Goal: Use online tool/utility: Utilize a website feature to perform a specific function

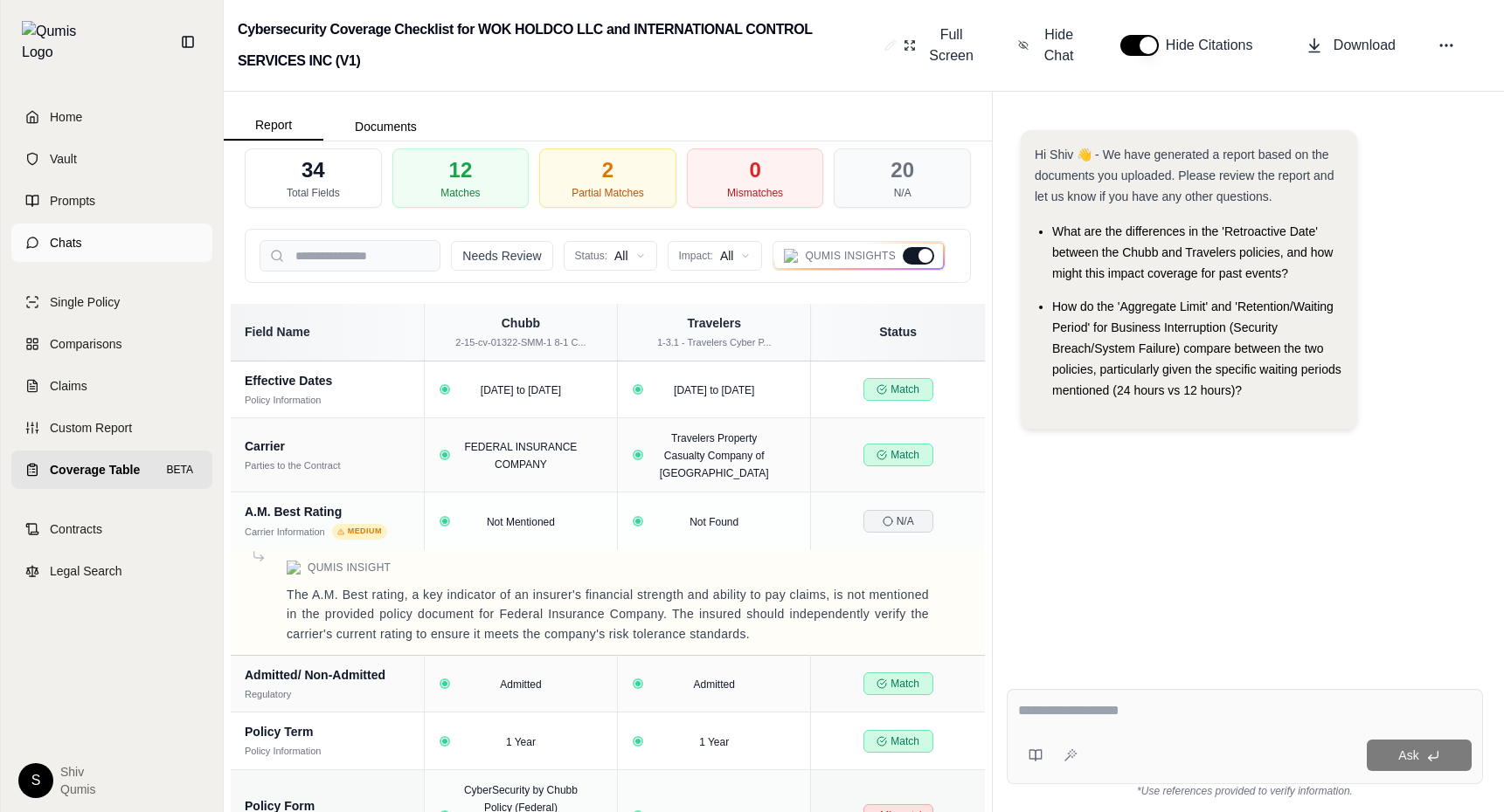
scroll to position [1577, 0]
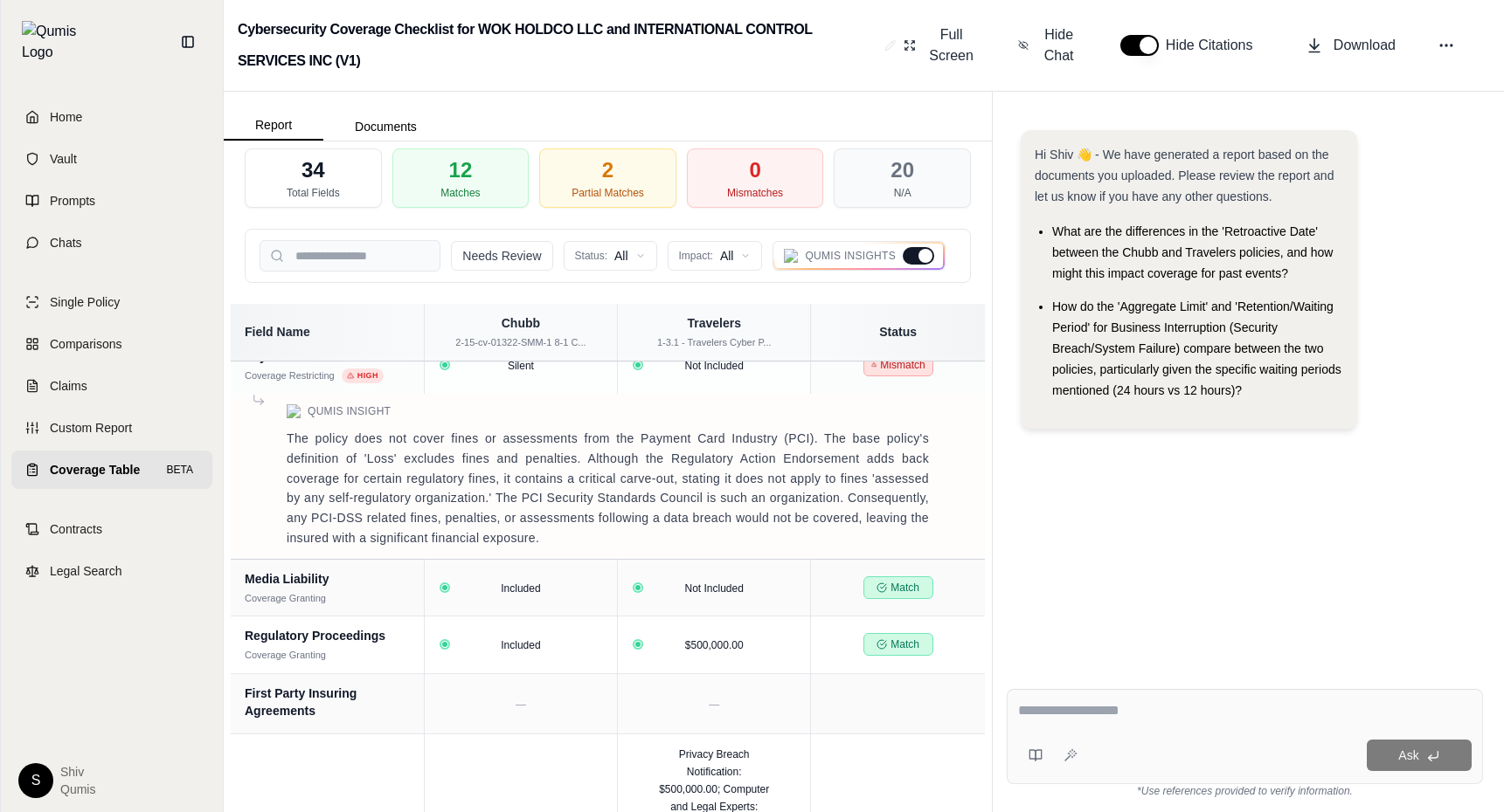
click at [119, 461] on span "Coverage Table" at bounding box center [95, 470] width 90 height 18
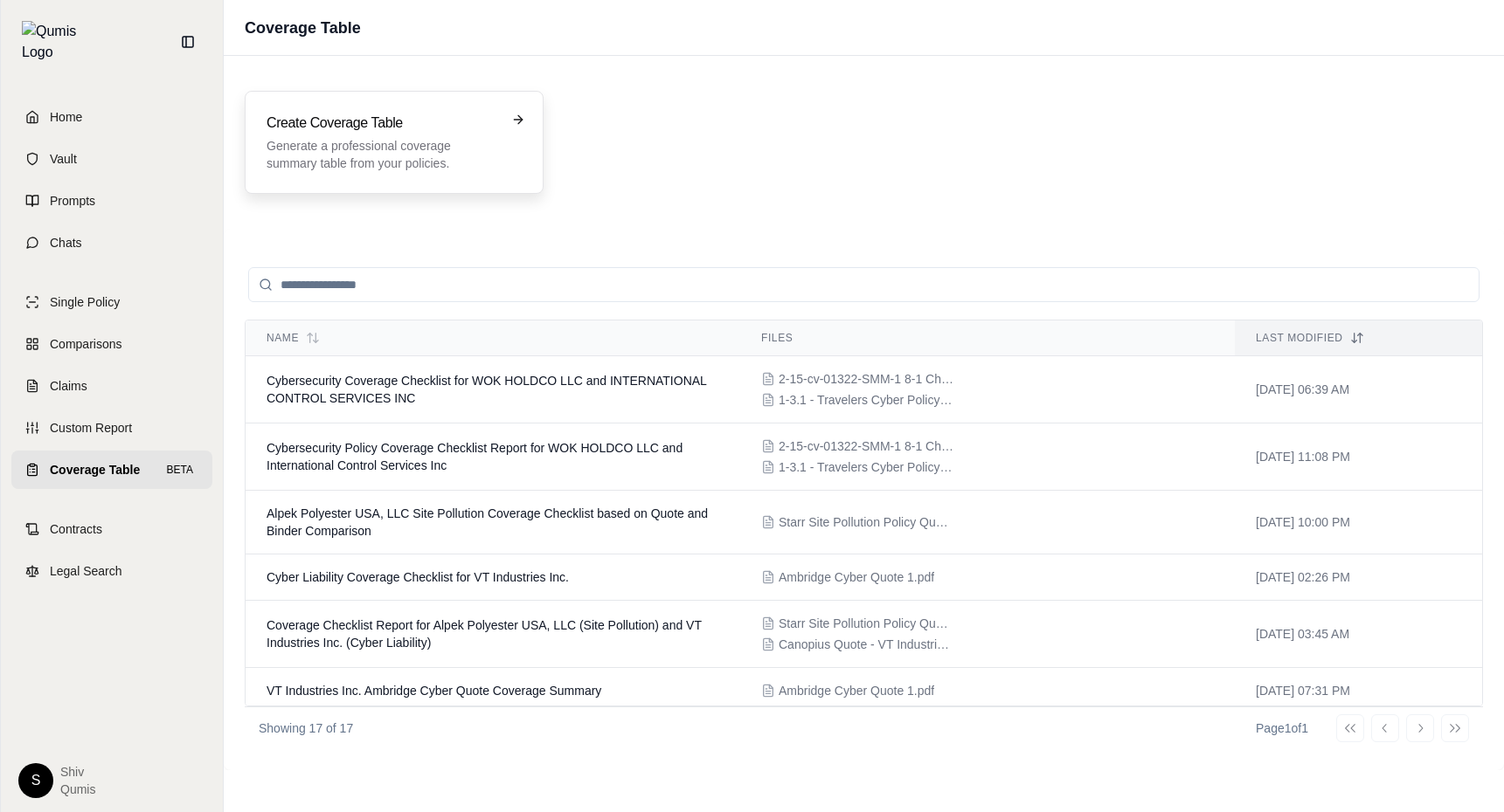
click at [395, 103] on div "Create Coverage Table Generate a professional coverage summary table from your …" at bounding box center [393, 143] width 299 height 103
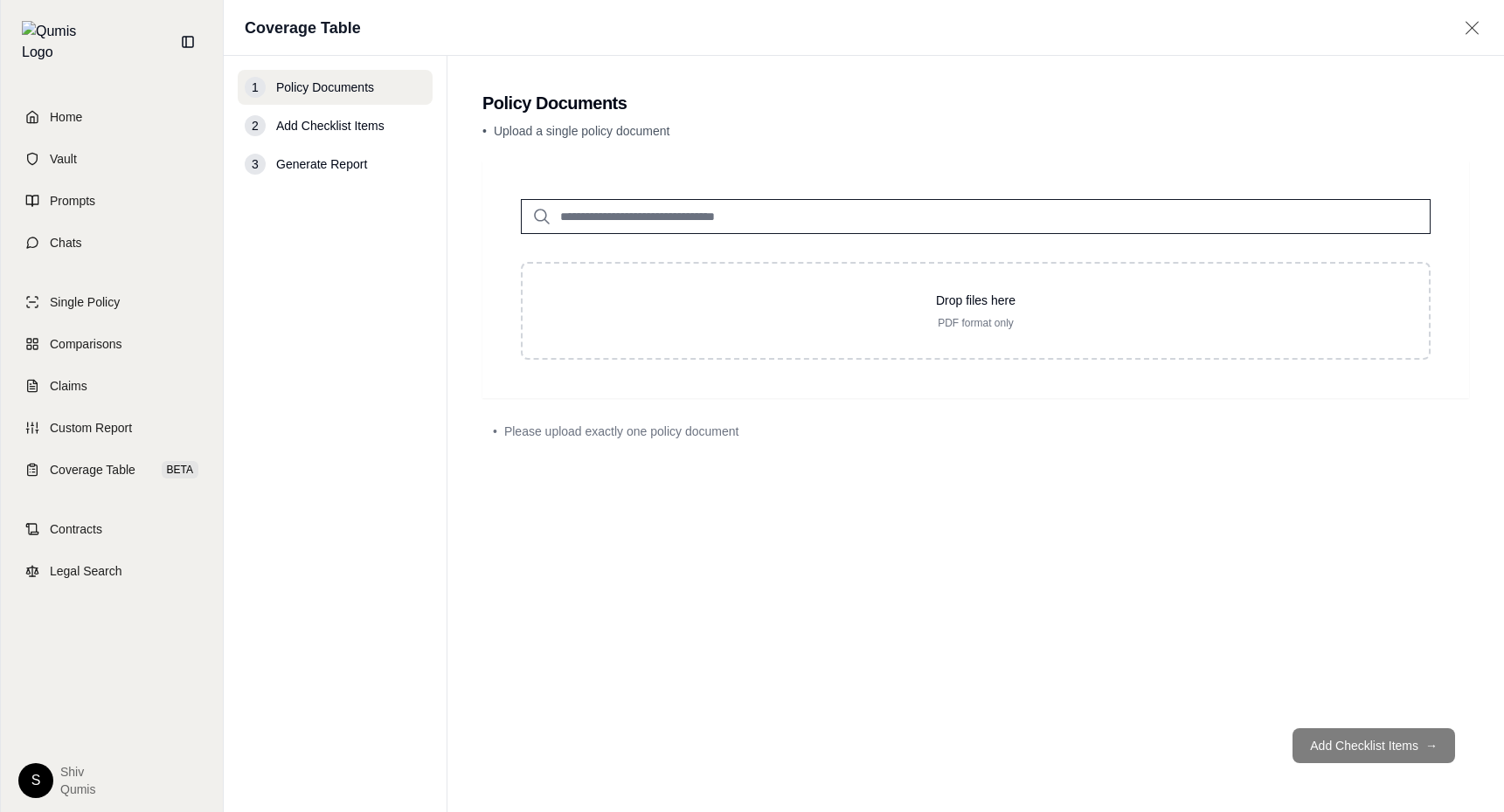
click at [629, 219] on input "search" at bounding box center [975, 216] width 909 height 35
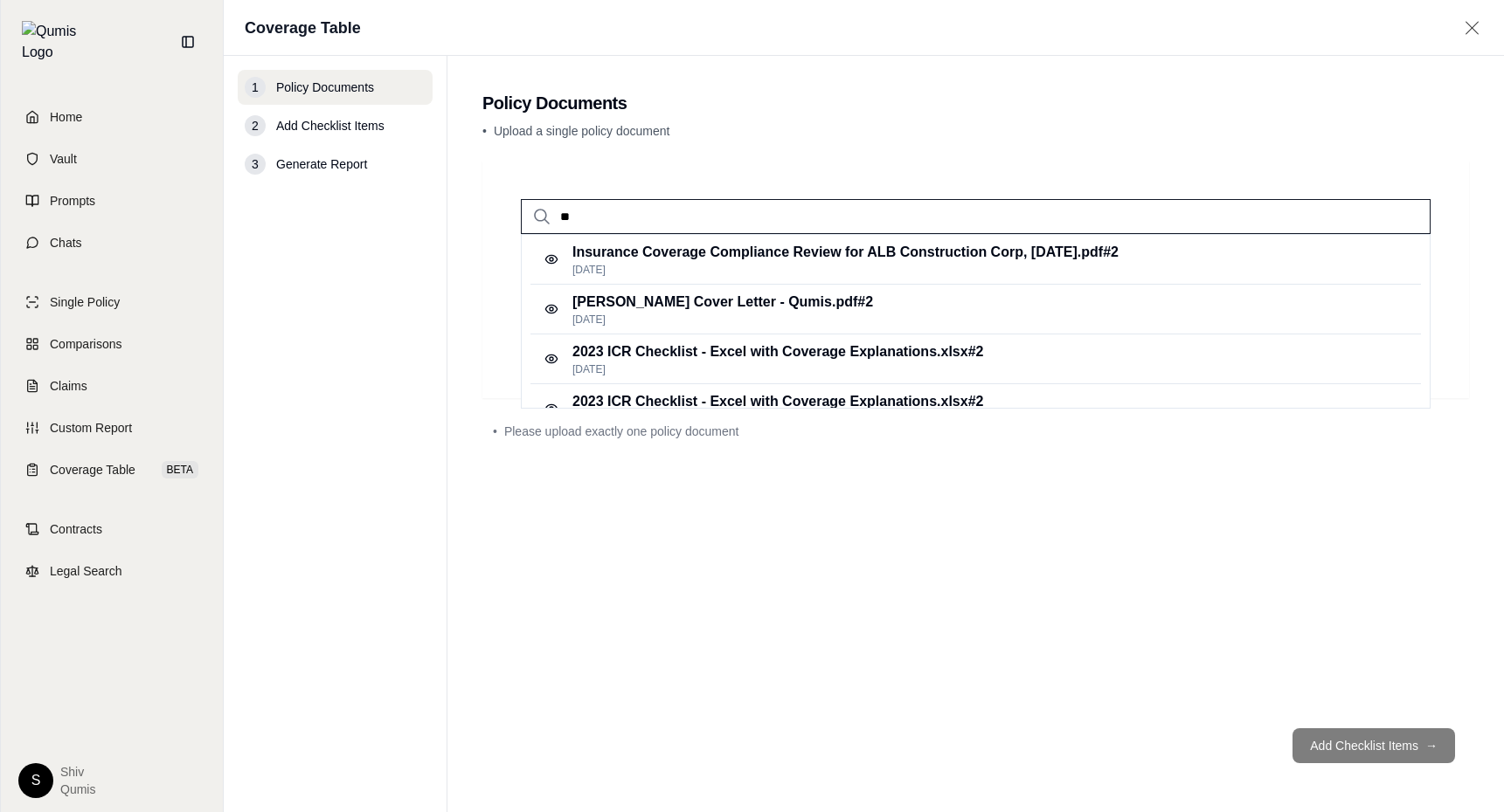
type input "*"
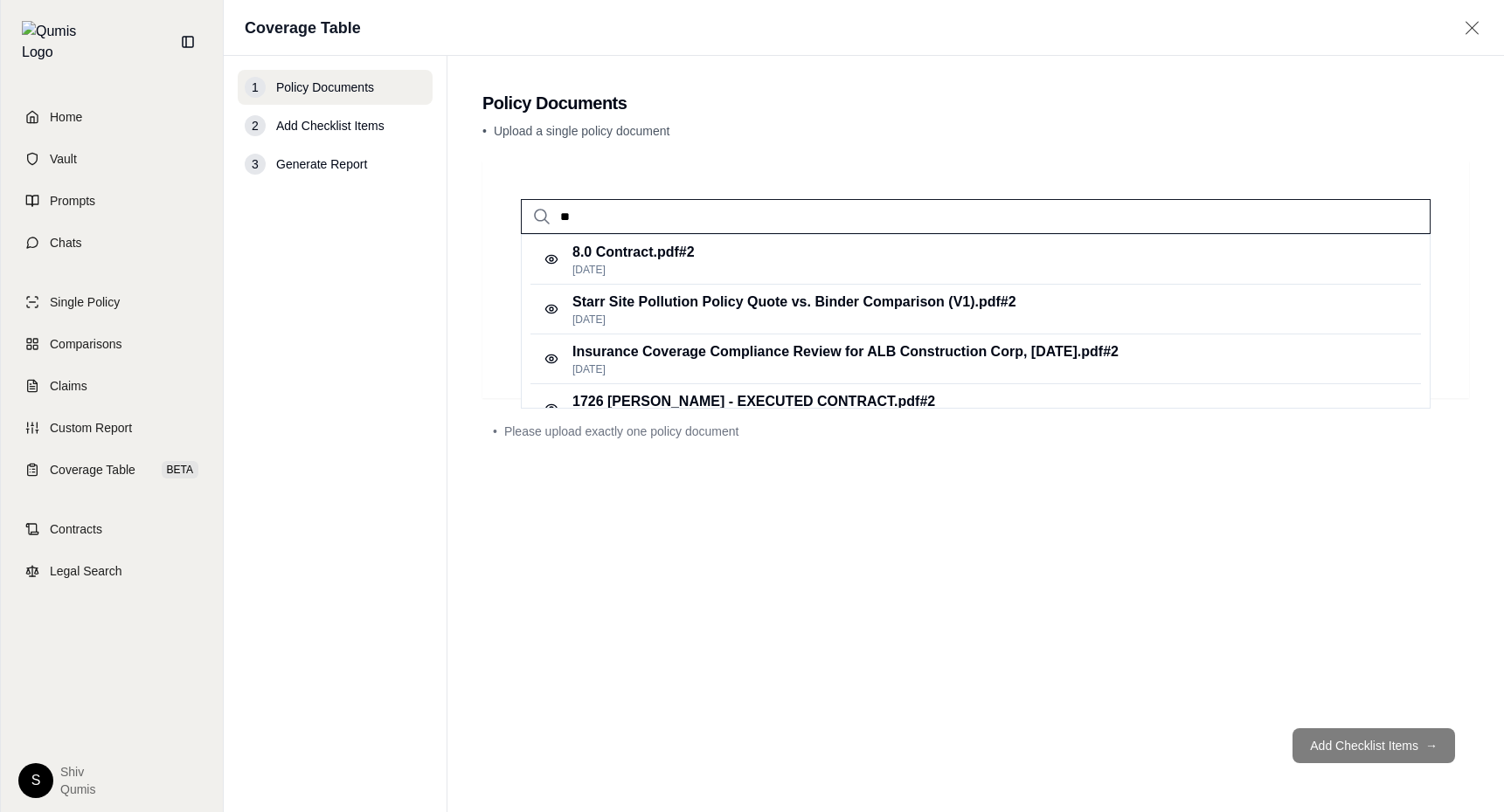
type input "*"
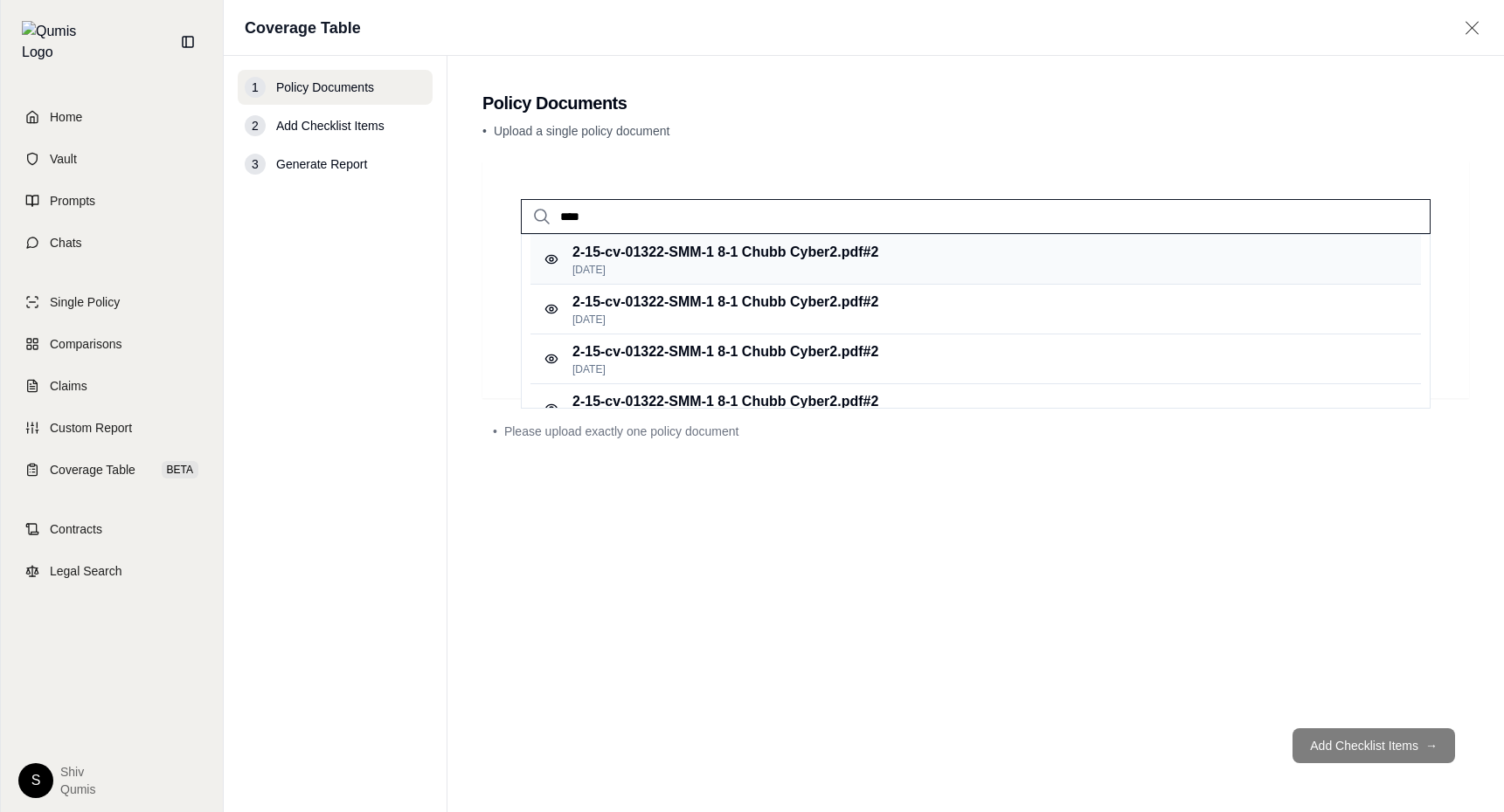
click at [653, 280] on div "2-15-cv-01322-SMM-1 8-1 Chubb Cyber2.pdf #2 [DATE]" at bounding box center [975, 260] width 891 height 50
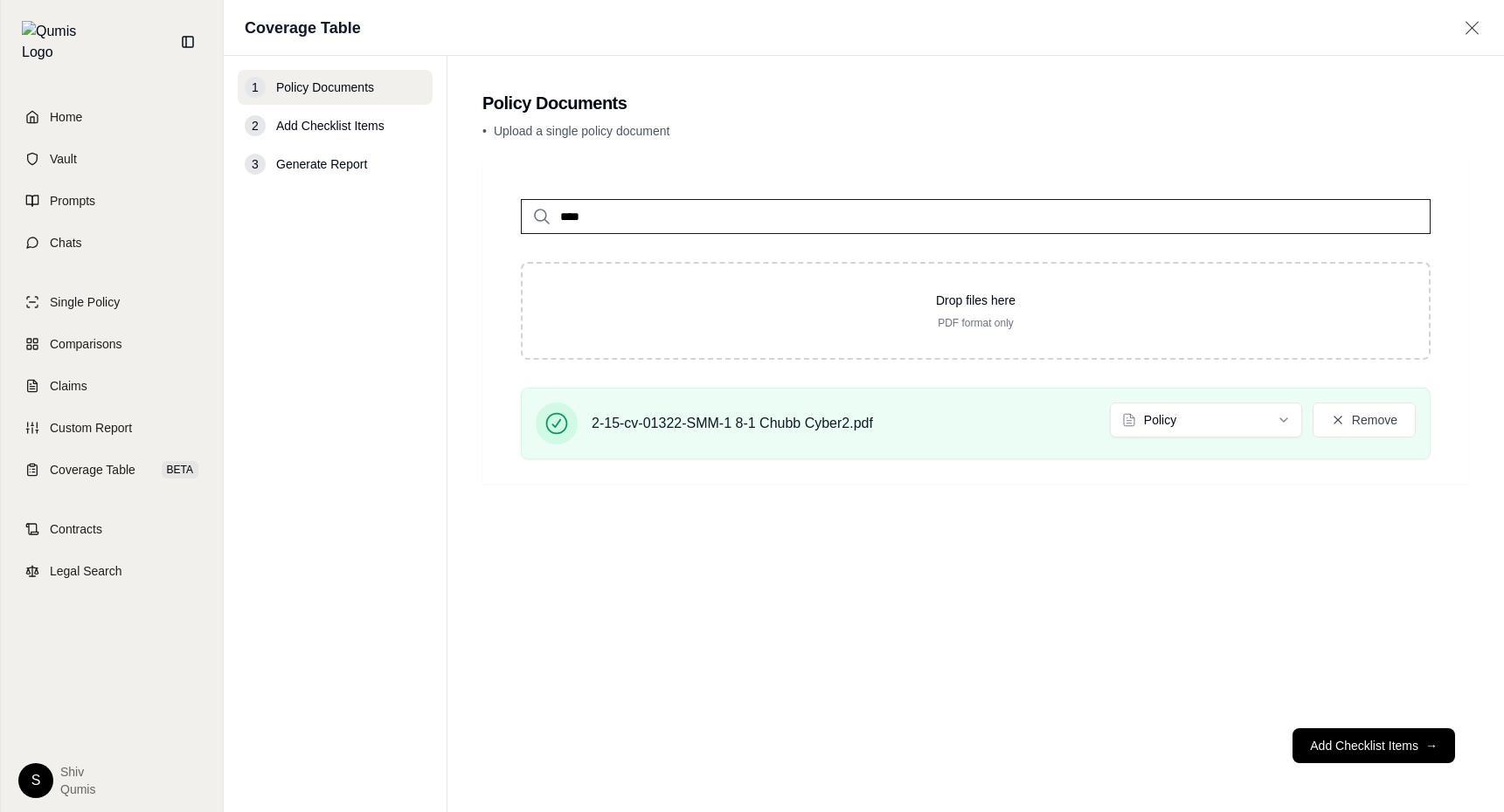
click at [638, 214] on input "****" at bounding box center [975, 216] width 909 height 35
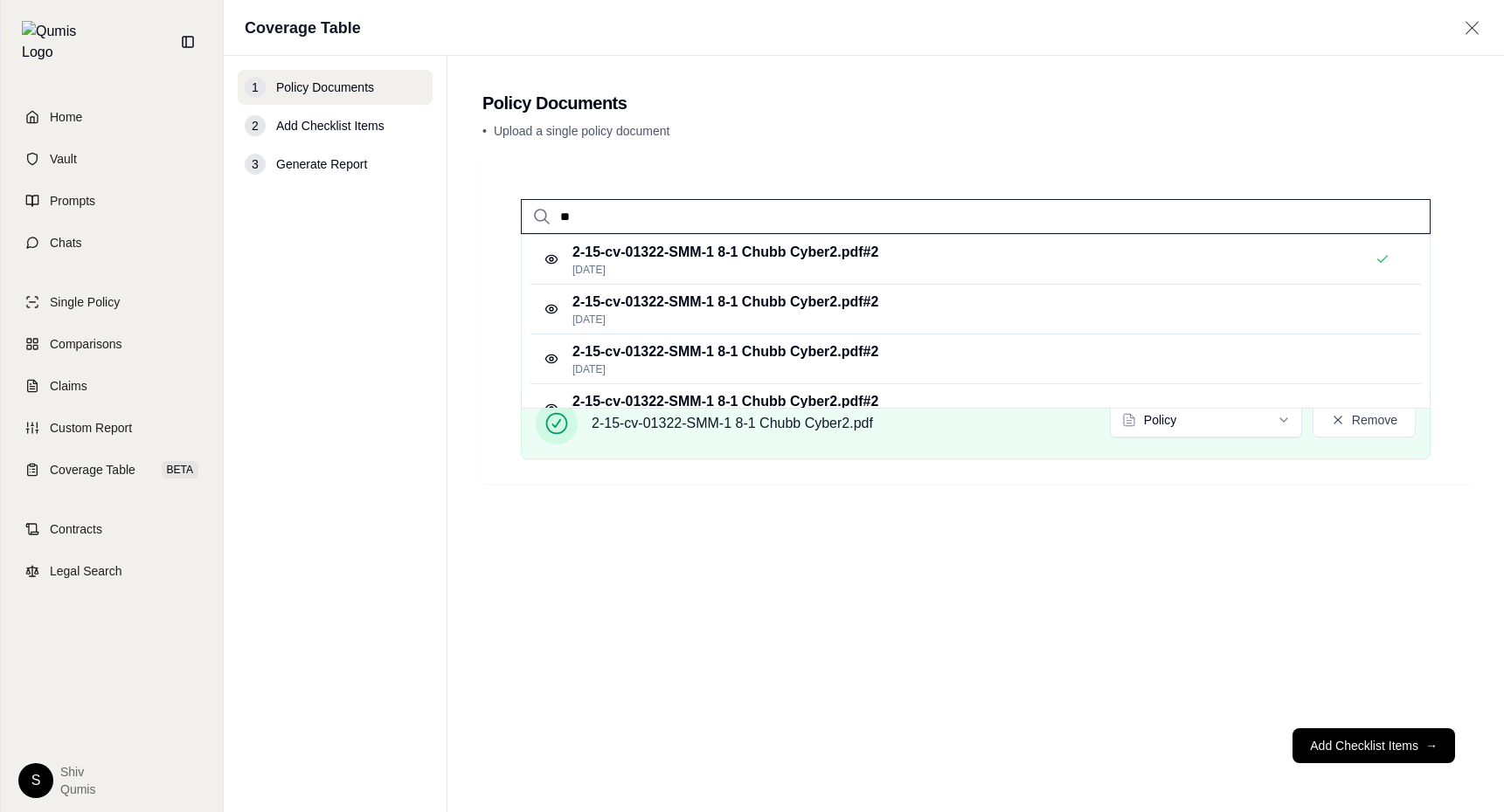
type input "*"
type input "******"
click at [645, 308] on p "1-3.1 - Travelers Cyber Policy40.pdf #2" at bounding box center [697, 302] width 251 height 21
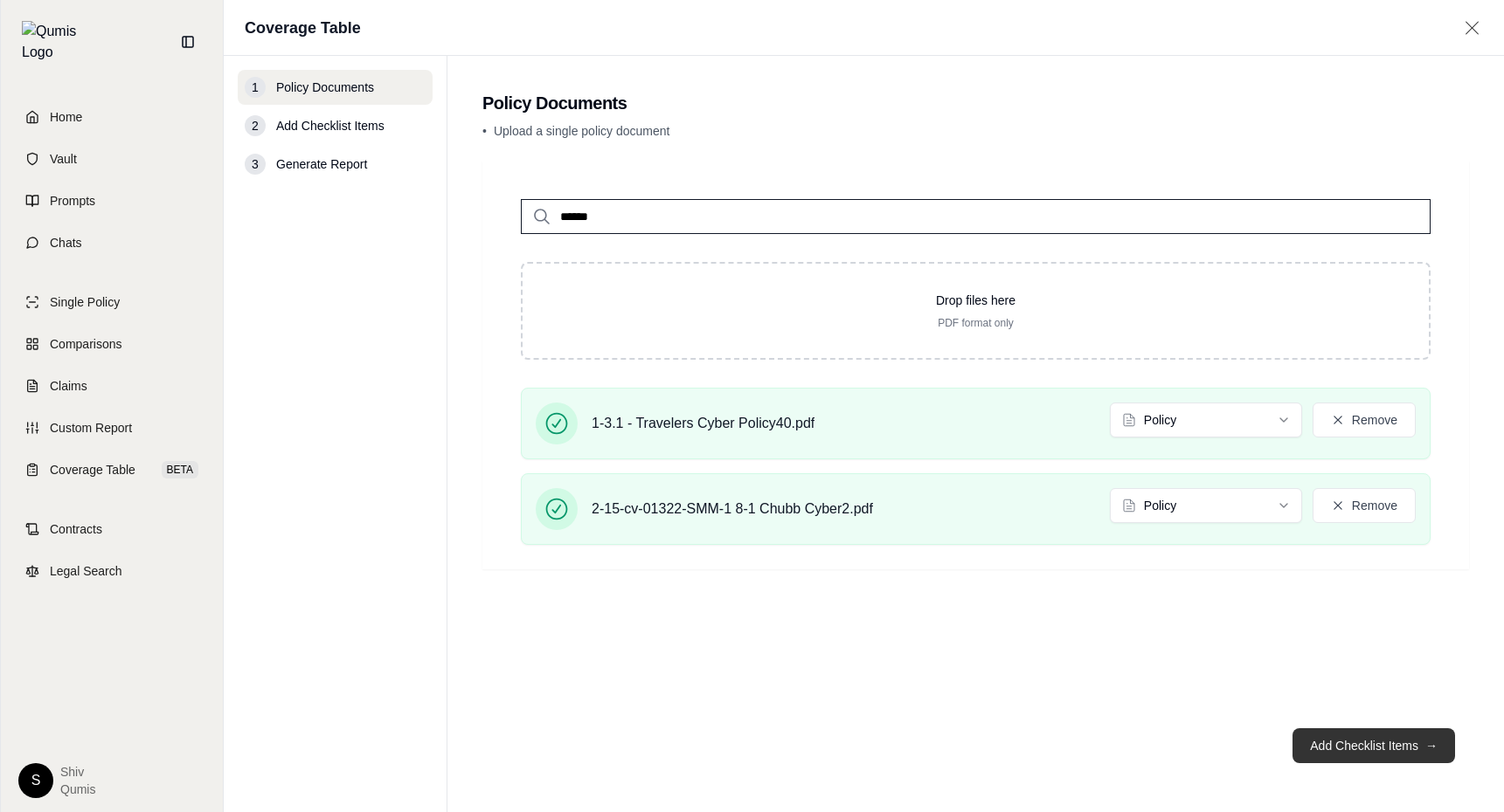
click at [1358, 756] on button "Add Checklist Items →" at bounding box center [1374, 745] width 162 height 35
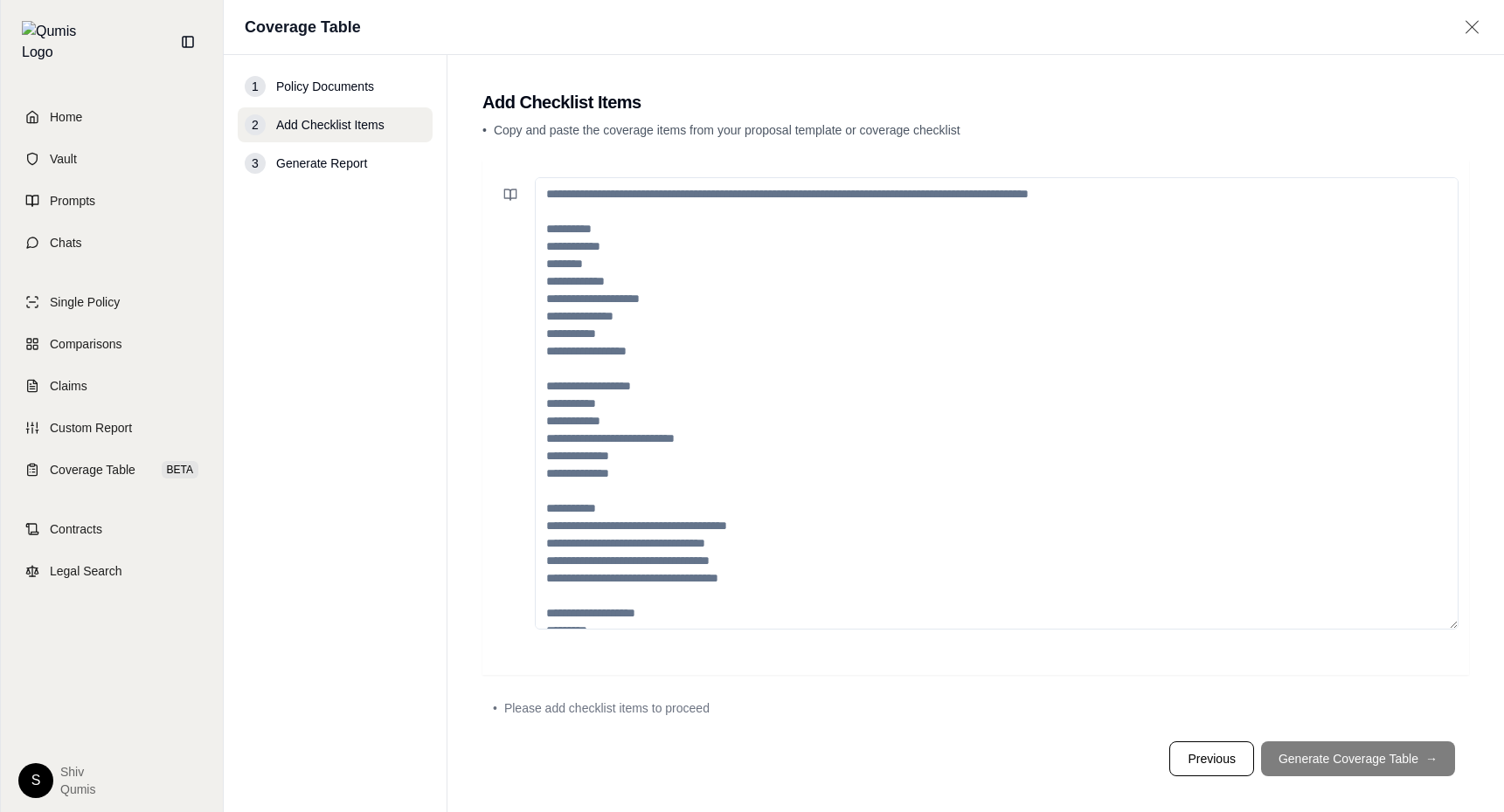
click at [711, 325] on textarea at bounding box center [997, 404] width 924 height 453
paste textarea "**********"
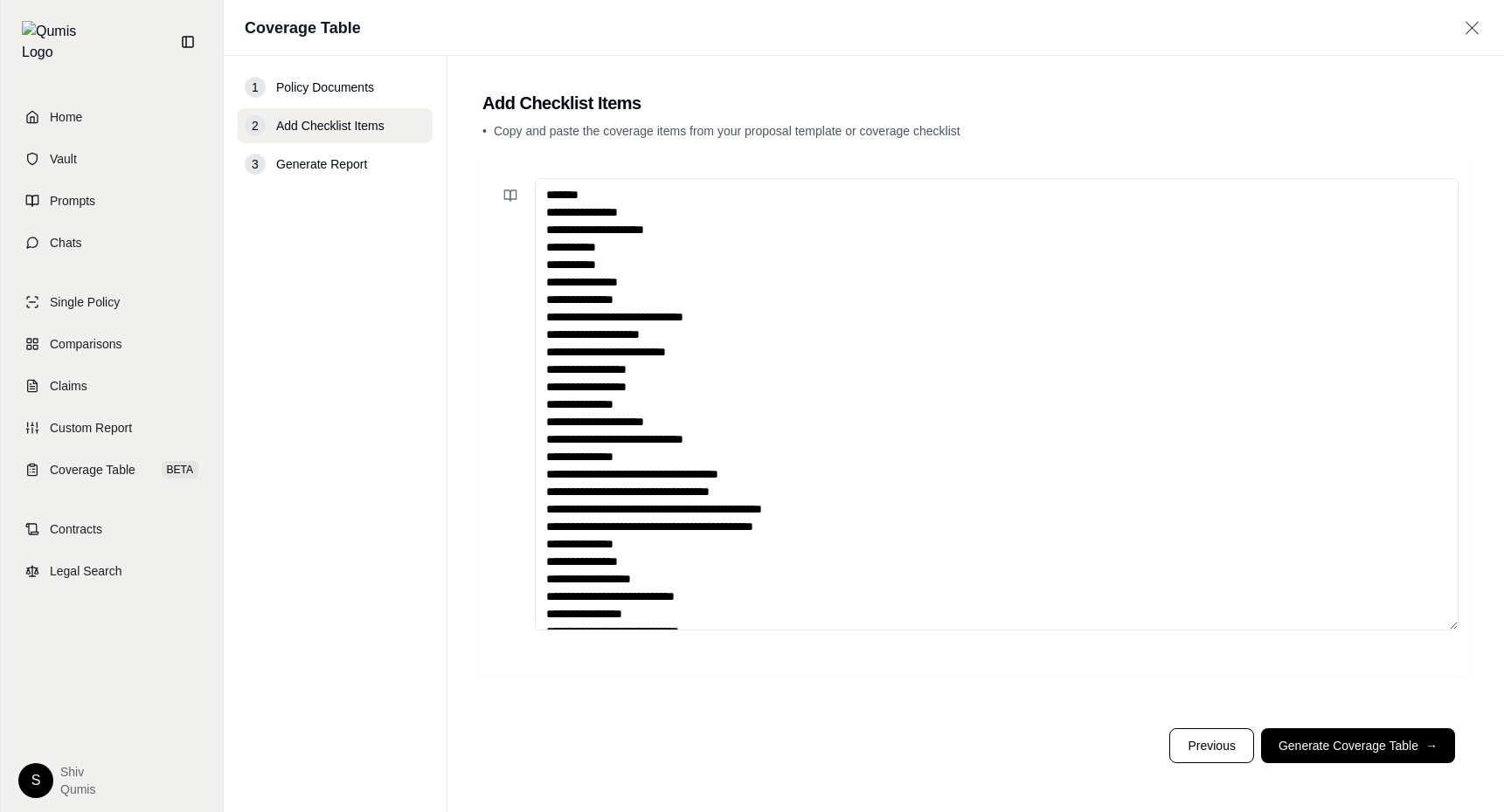
scroll to position [140, 0]
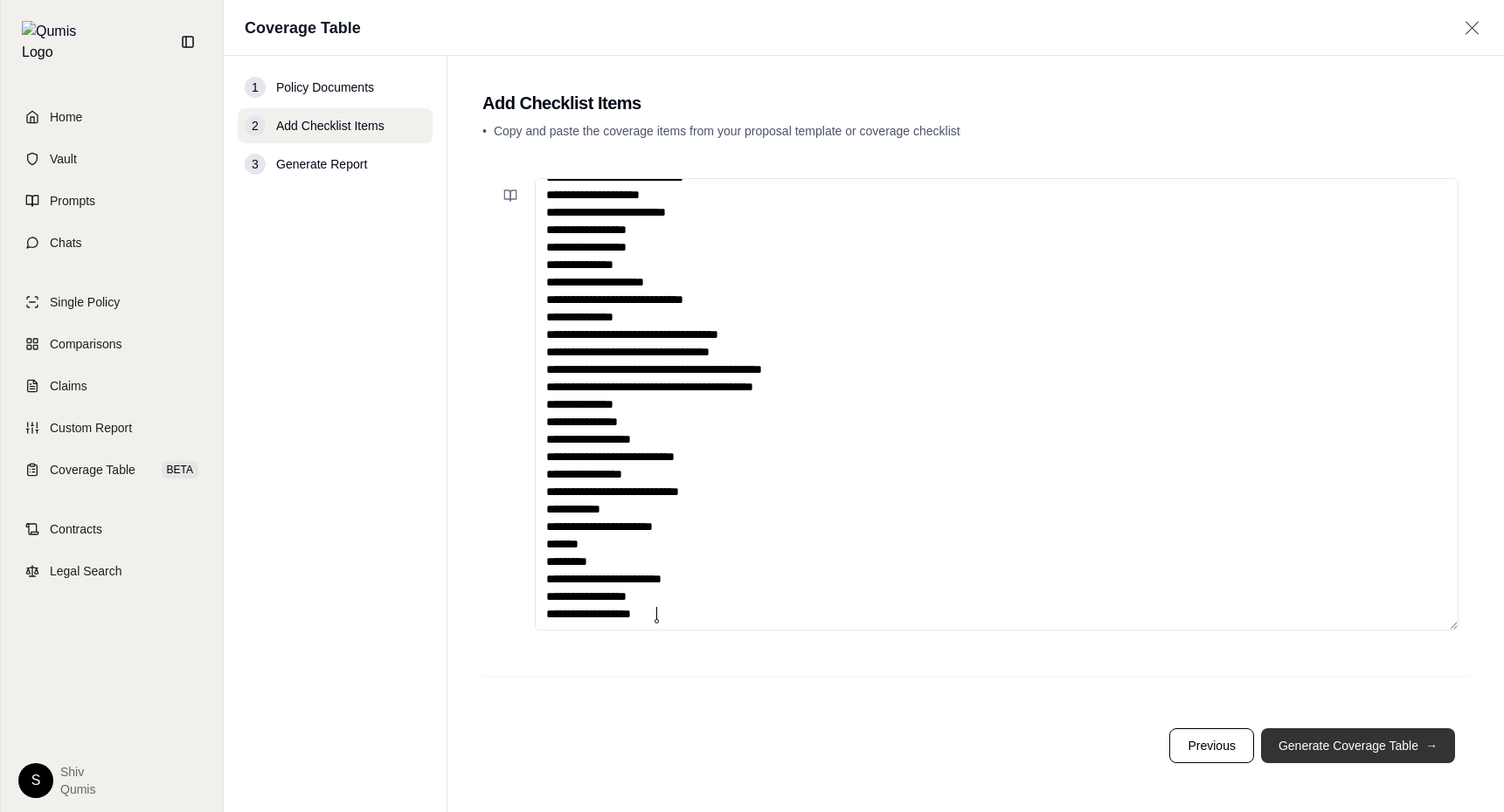
type textarea "**********"
click at [1358, 758] on button "Generate Coverage Table →" at bounding box center [1358, 745] width 194 height 35
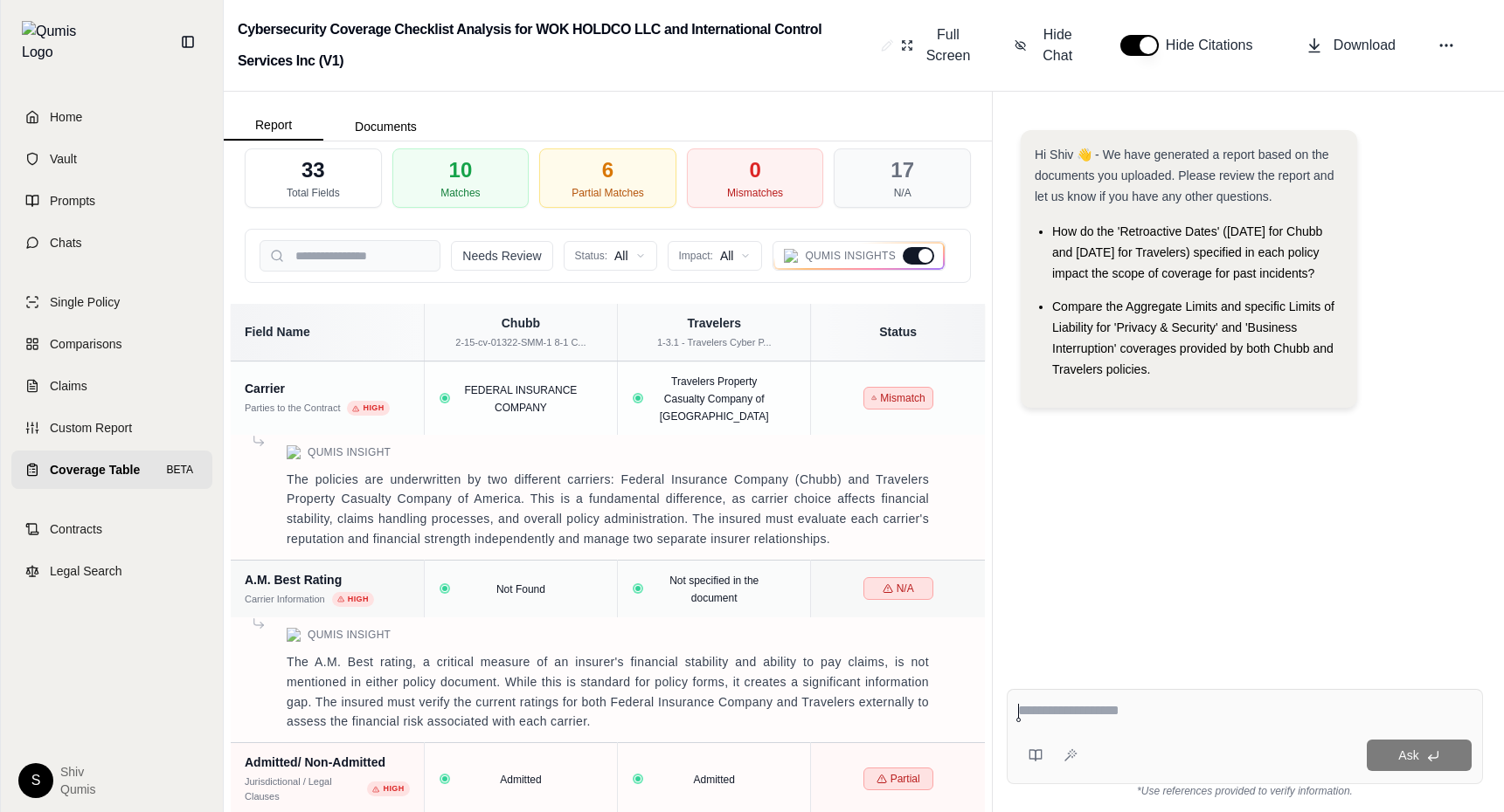
click at [916, 261] on div at bounding box center [917, 256] width 31 height 18
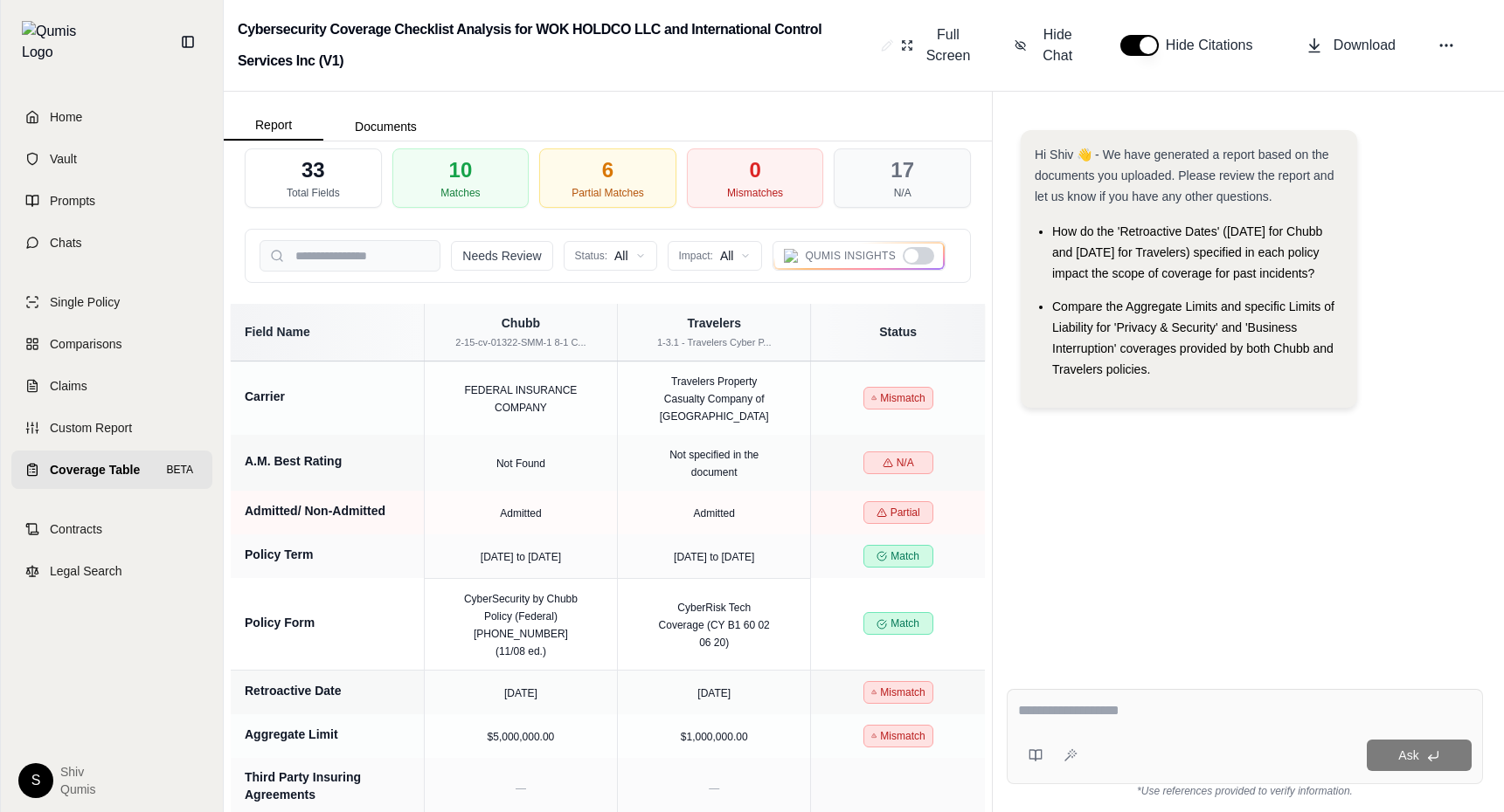
click at [916, 261] on div at bounding box center [917, 256] width 31 height 18
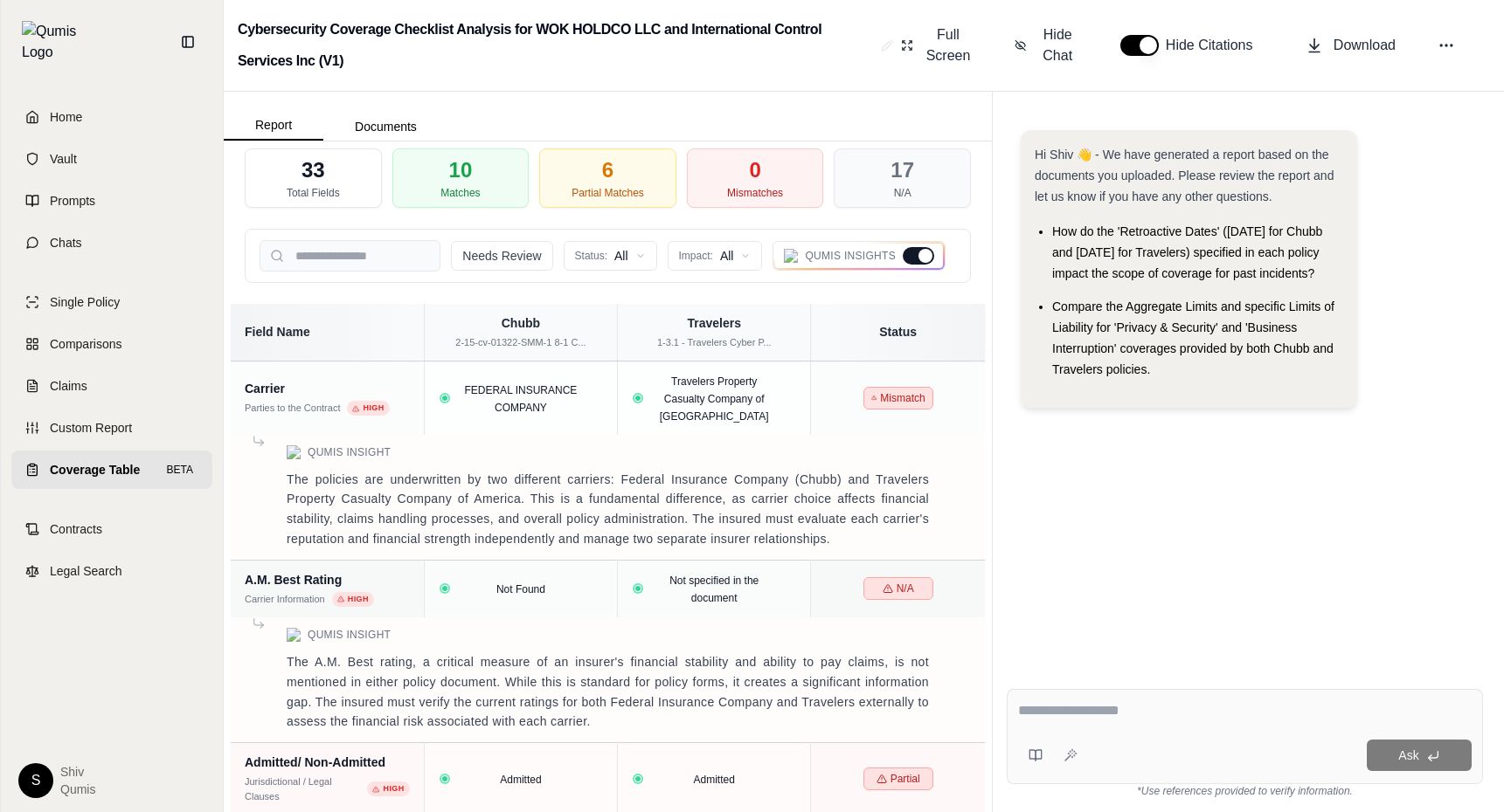
click at [916, 261] on div at bounding box center [917, 256] width 31 height 18
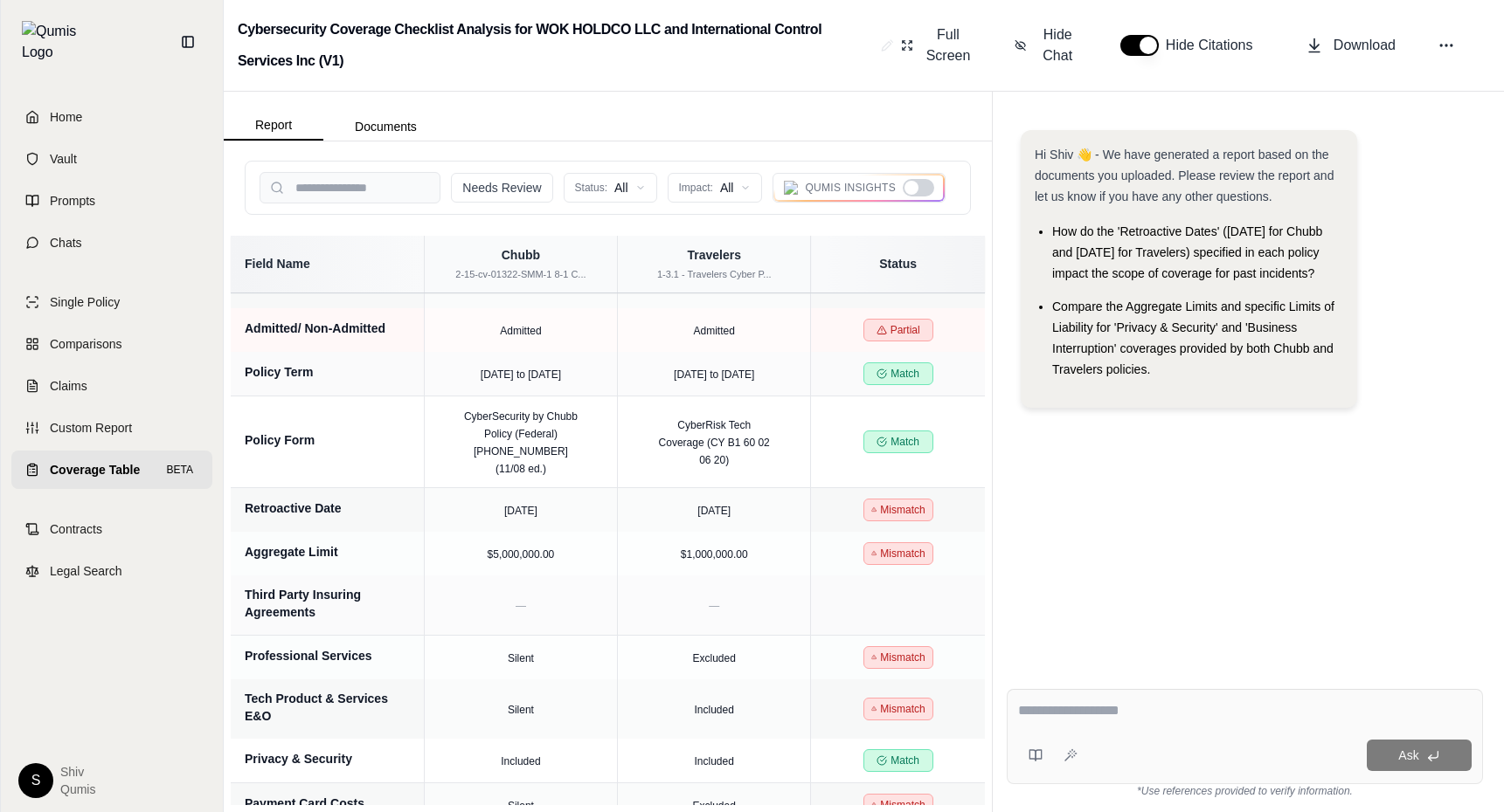
scroll to position [121, 0]
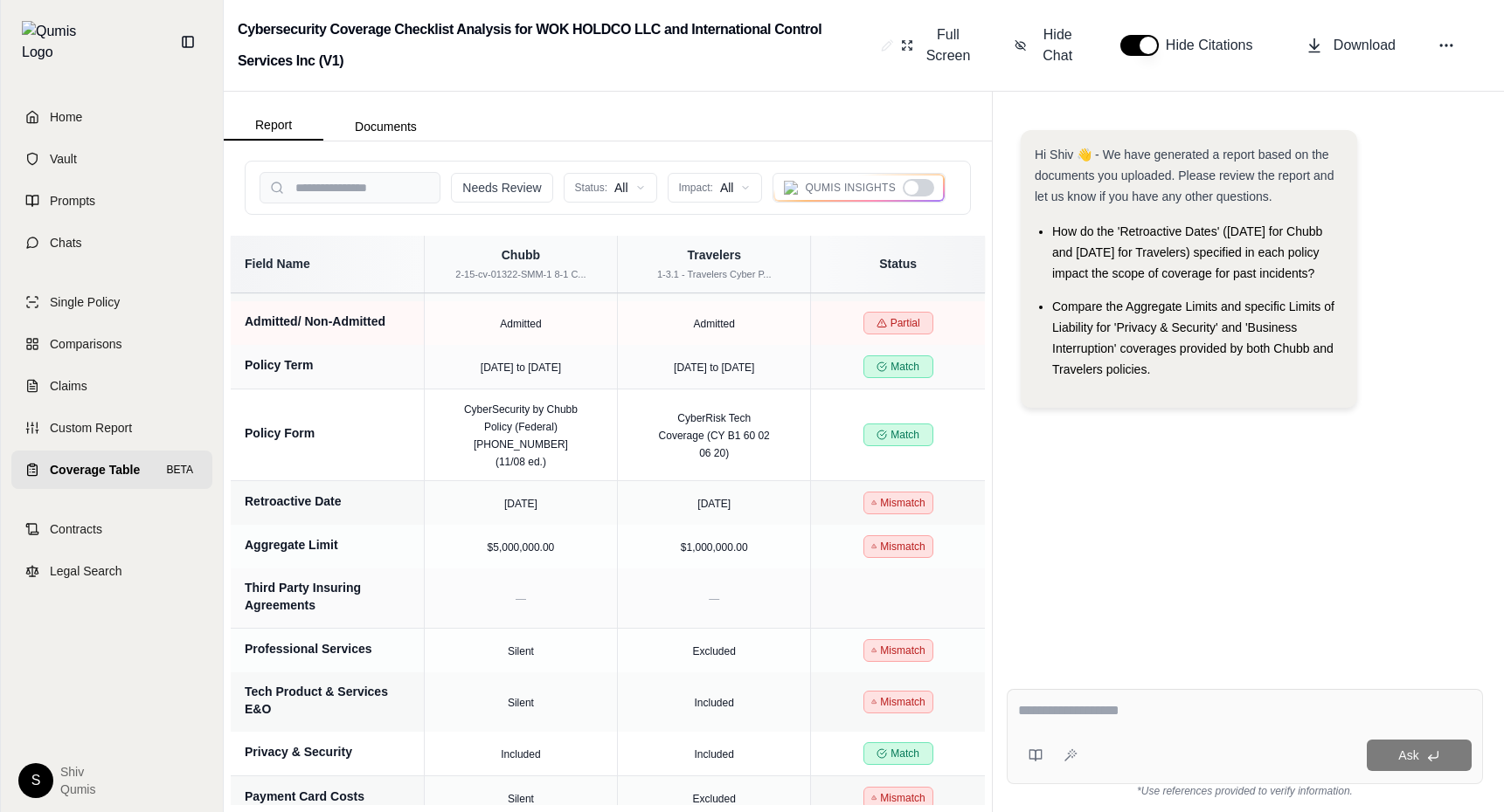
click at [923, 190] on div at bounding box center [917, 188] width 31 height 18
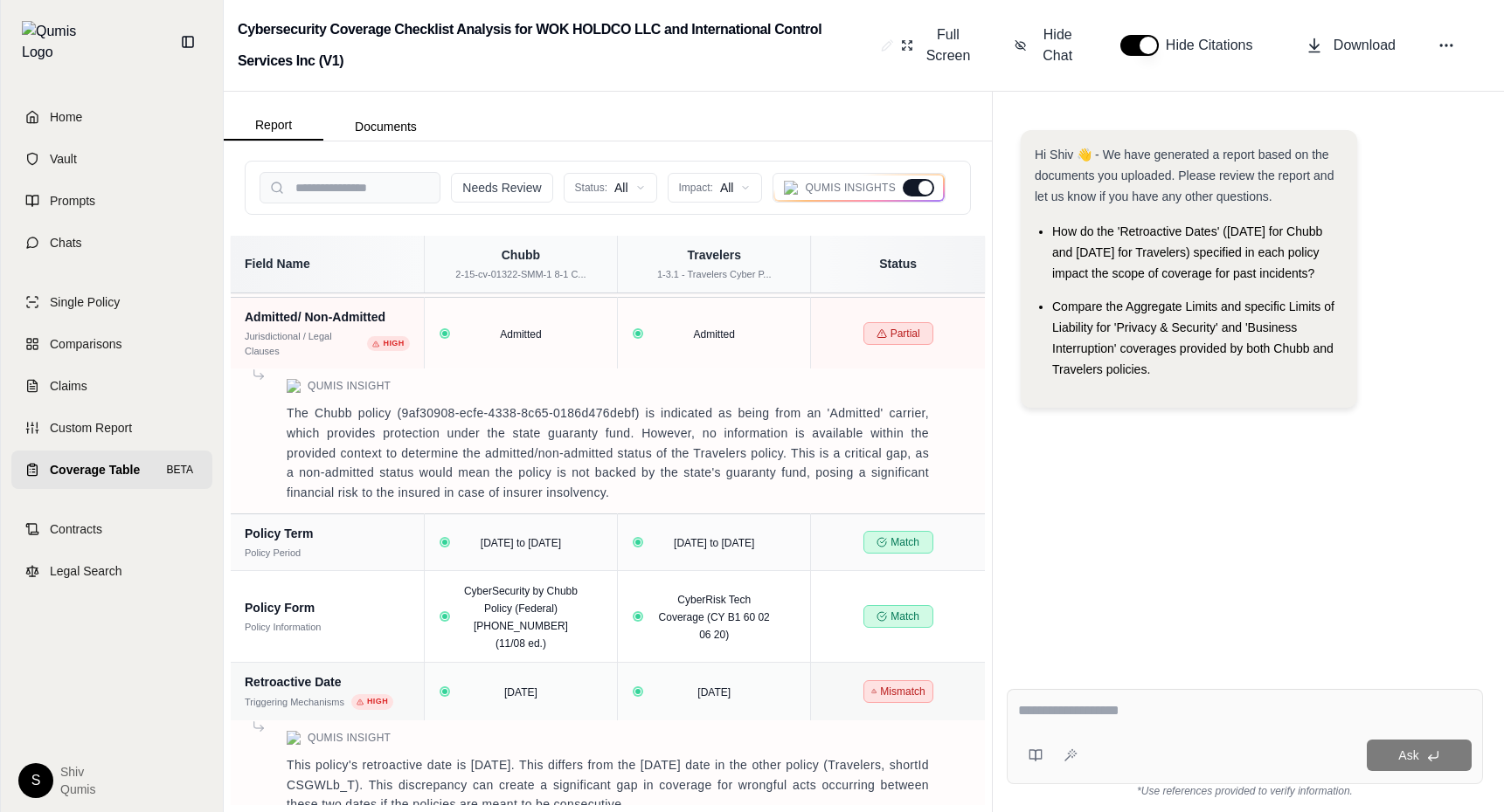
scroll to position [509, 0]
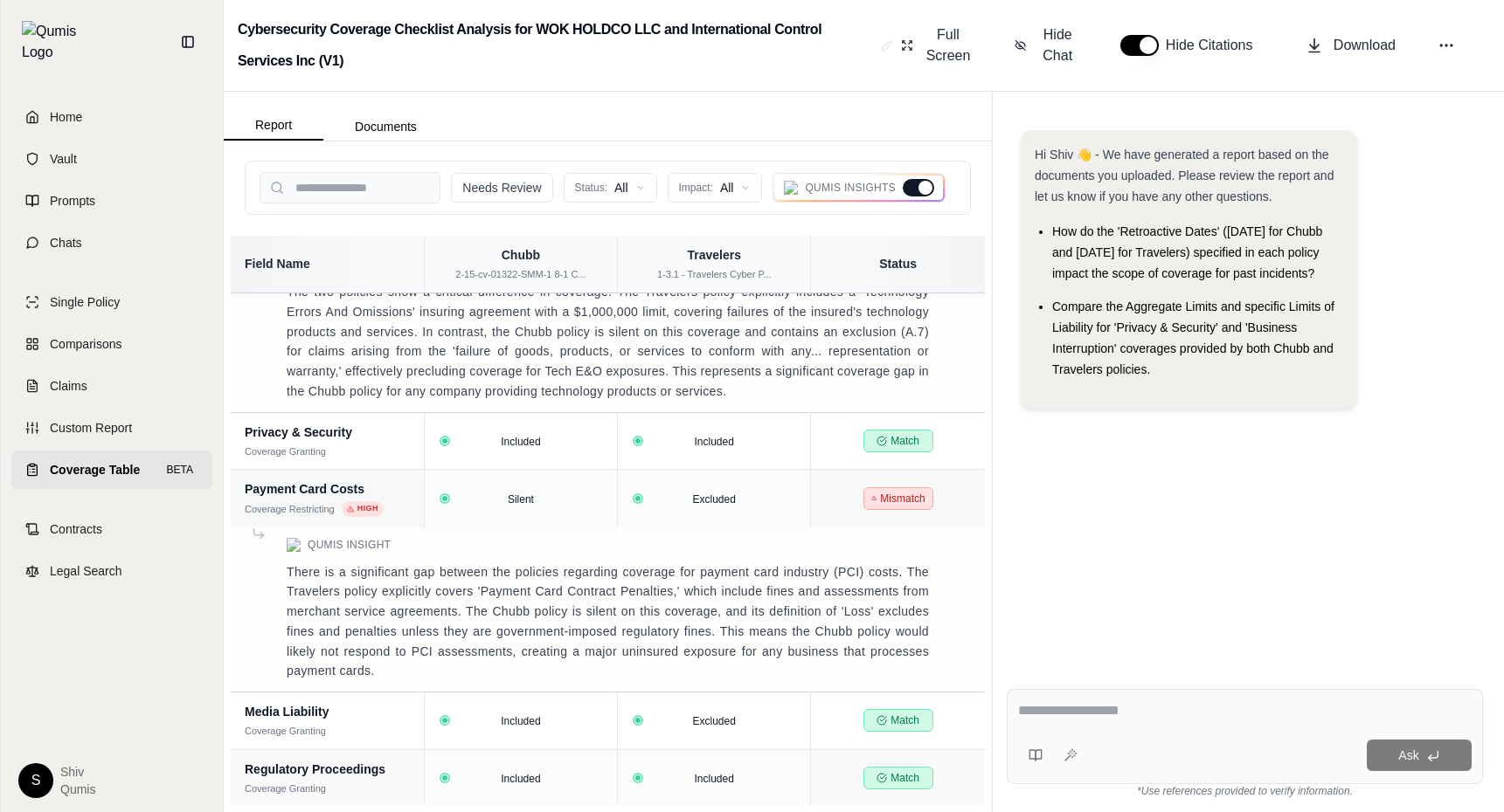
click at [918, 186] on div at bounding box center [925, 188] width 14 height 14
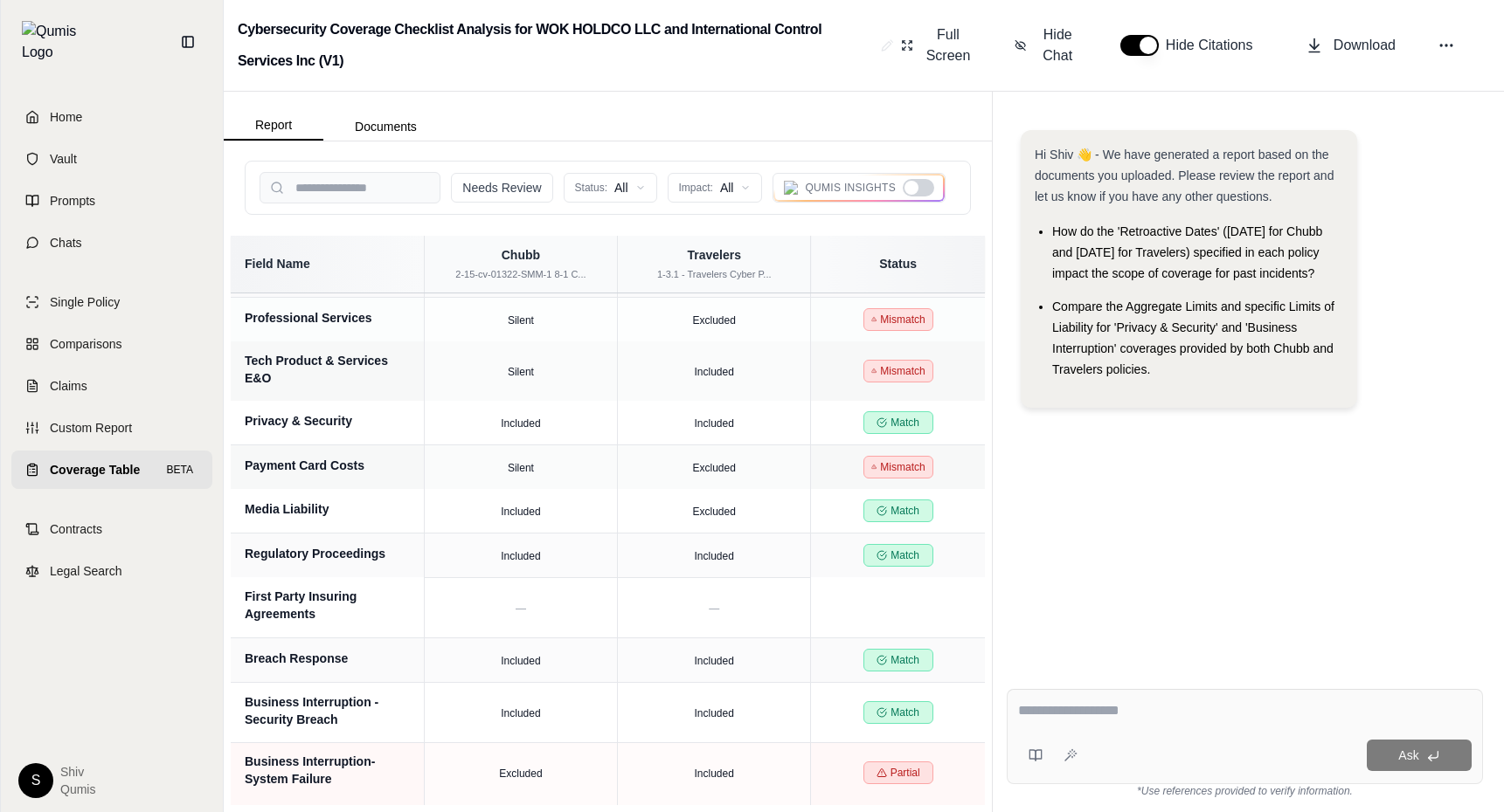
click at [918, 186] on div at bounding box center [917, 188] width 31 height 18
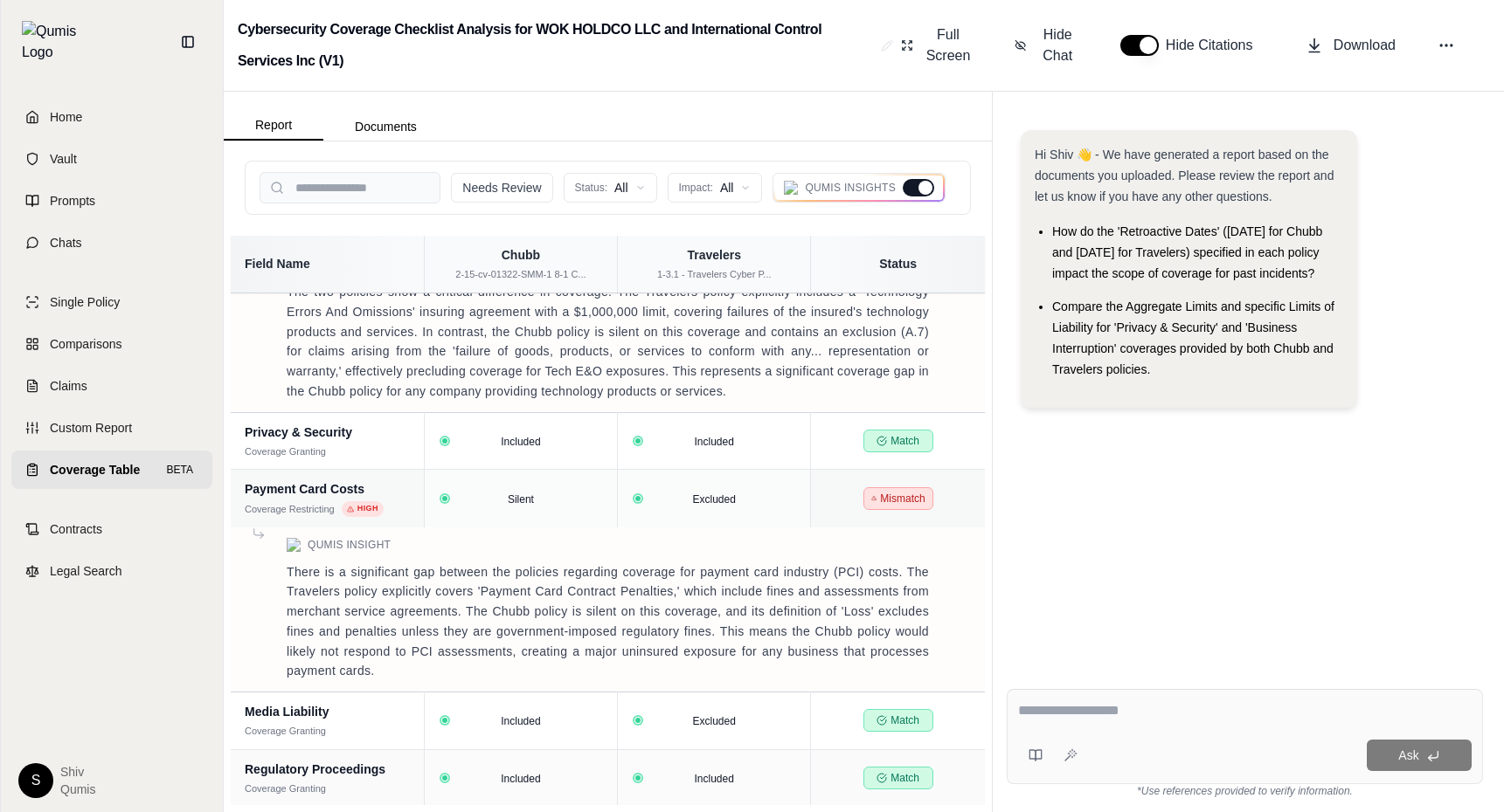
click at [918, 186] on div at bounding box center [925, 188] width 14 height 14
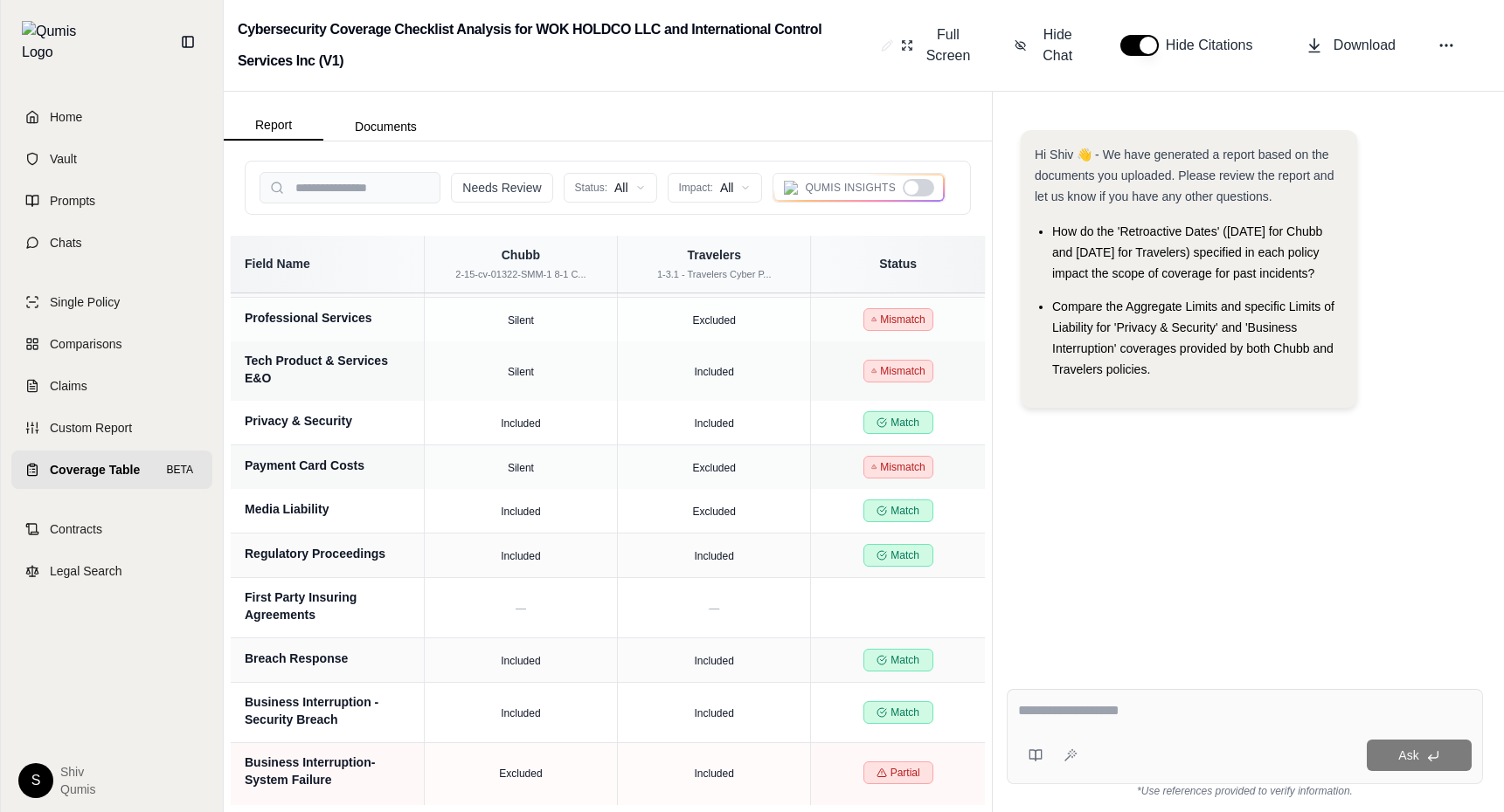
click at [923, 191] on div at bounding box center [917, 188] width 31 height 18
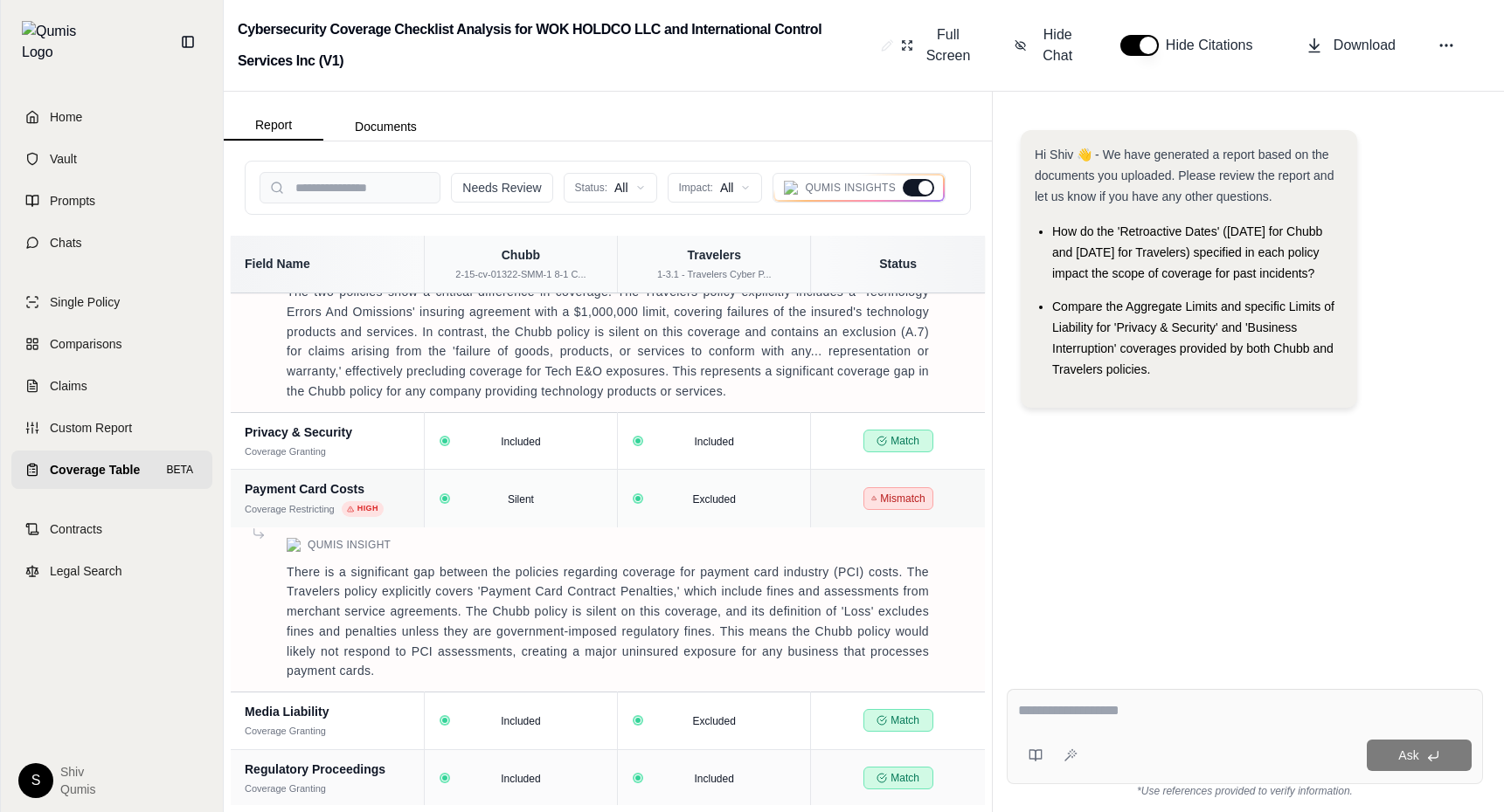
click at [923, 191] on div at bounding box center [925, 188] width 14 height 14
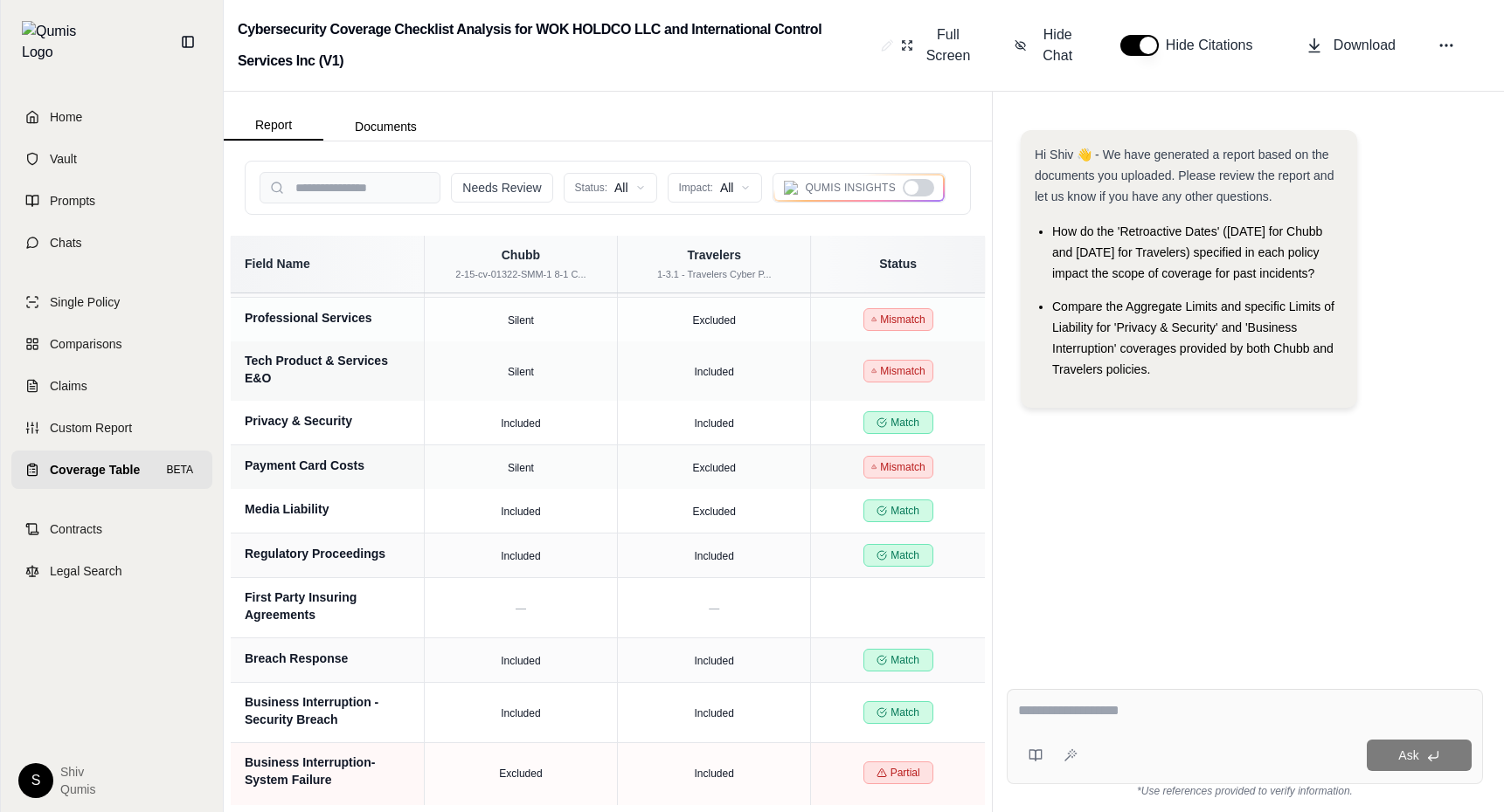
click at [923, 191] on div at bounding box center [917, 188] width 31 height 18
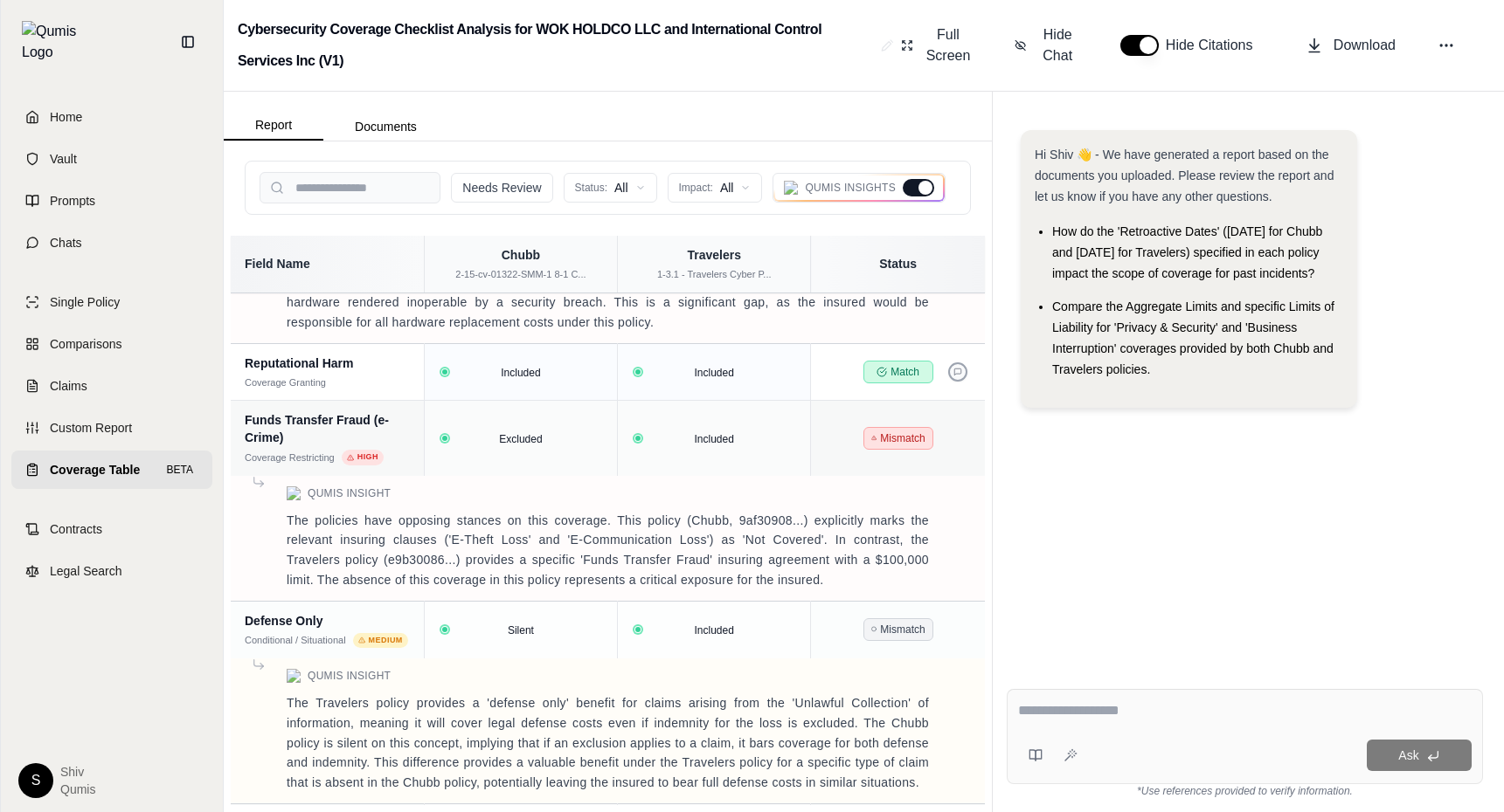
scroll to position [3187, 0]
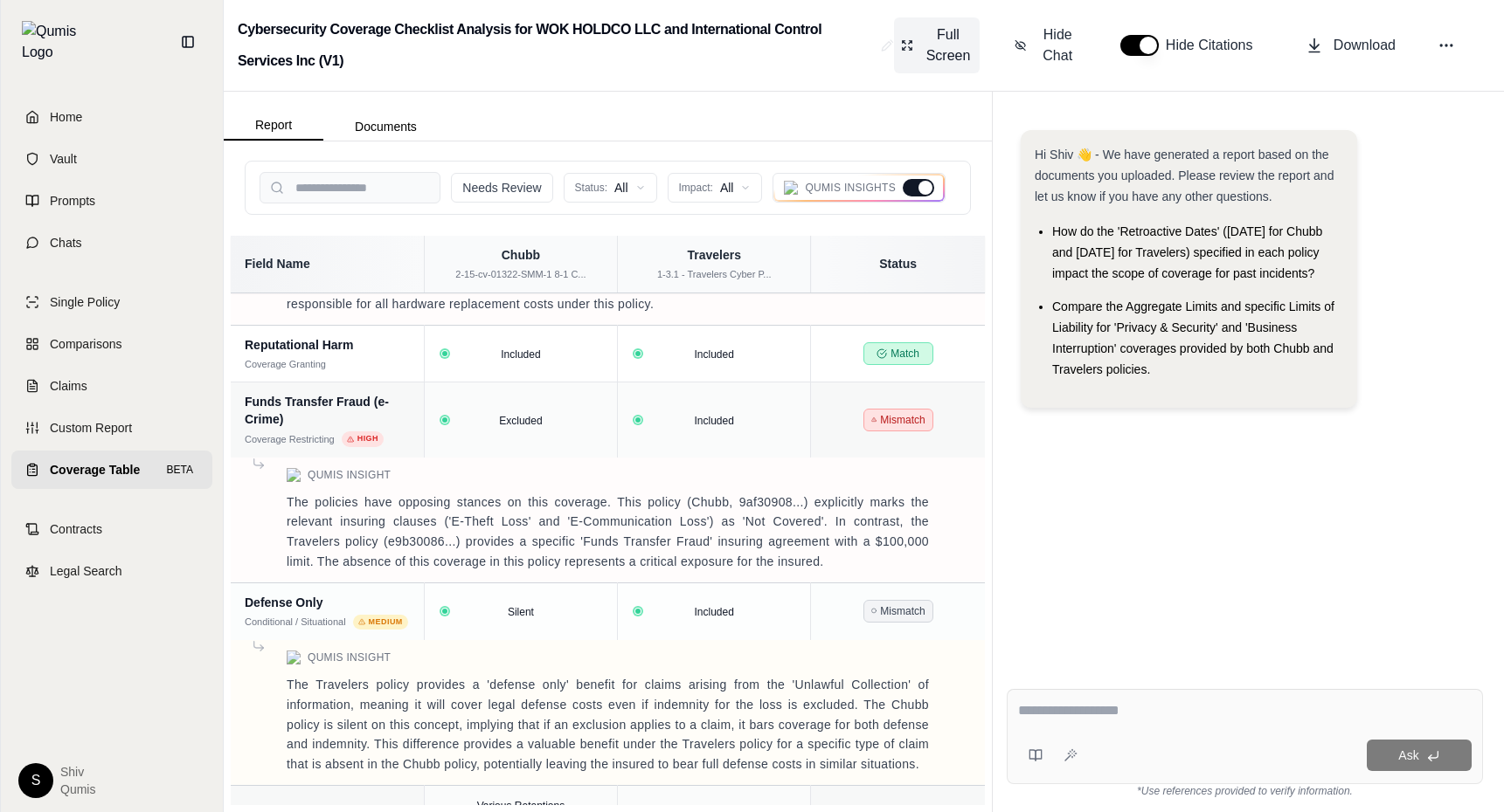
click at [949, 53] on span "Full Screen" at bounding box center [949, 45] width 50 height 42
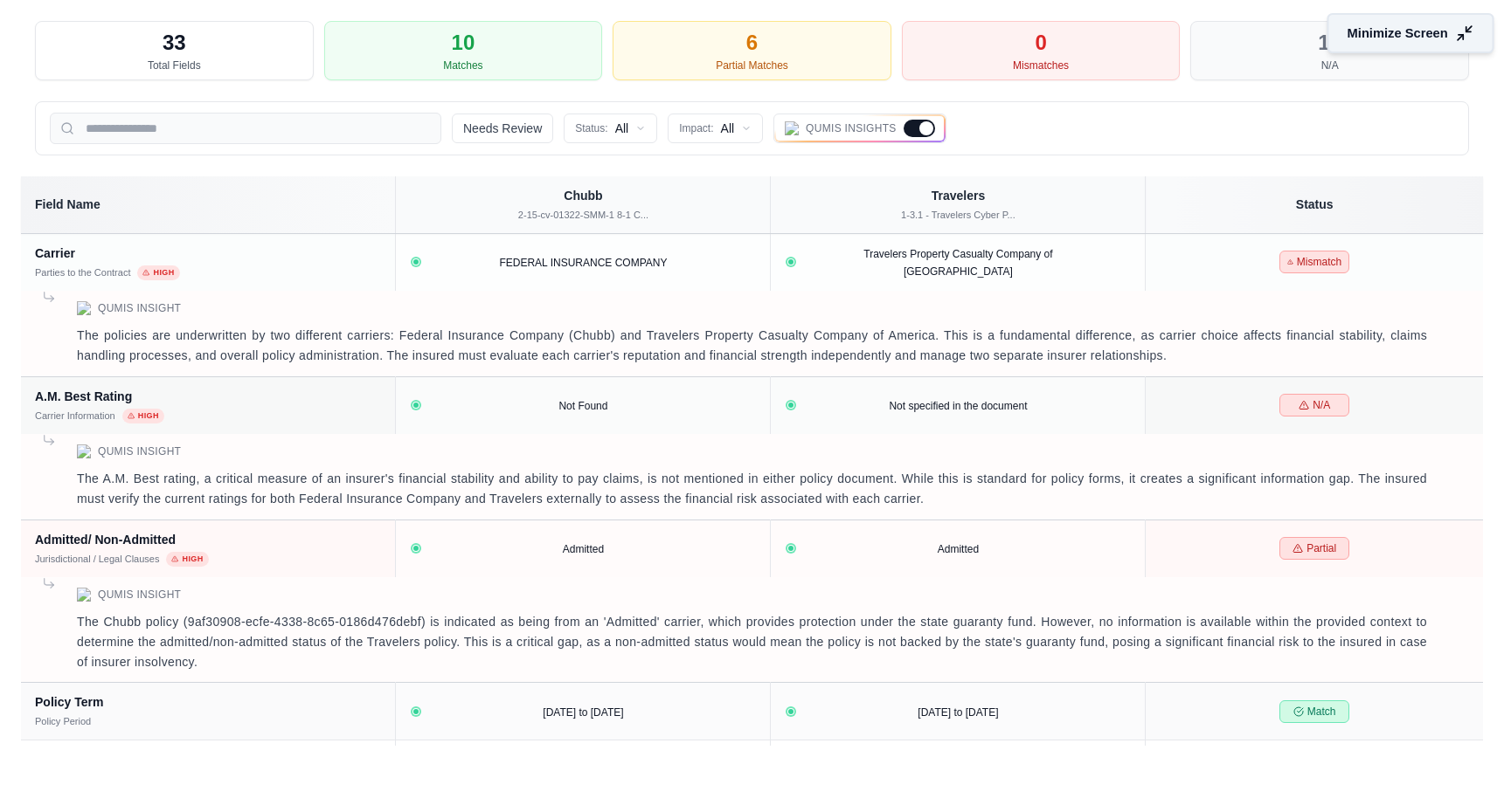
click at [1416, 37] on span "Minimize Screen" at bounding box center [1397, 33] width 101 height 19
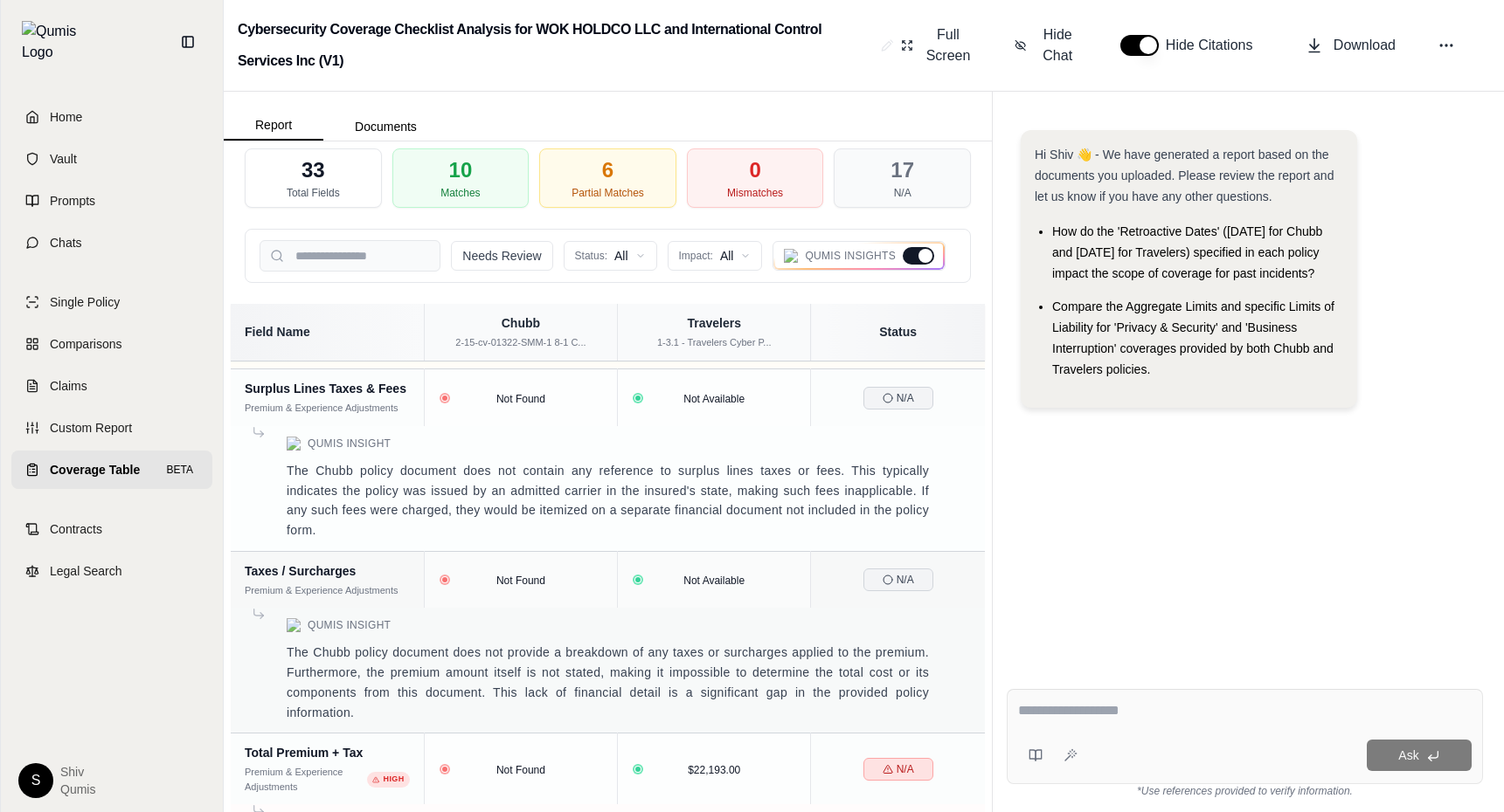
scroll to position [68, 0]
